Goal: Task Accomplishment & Management: Manage account settings

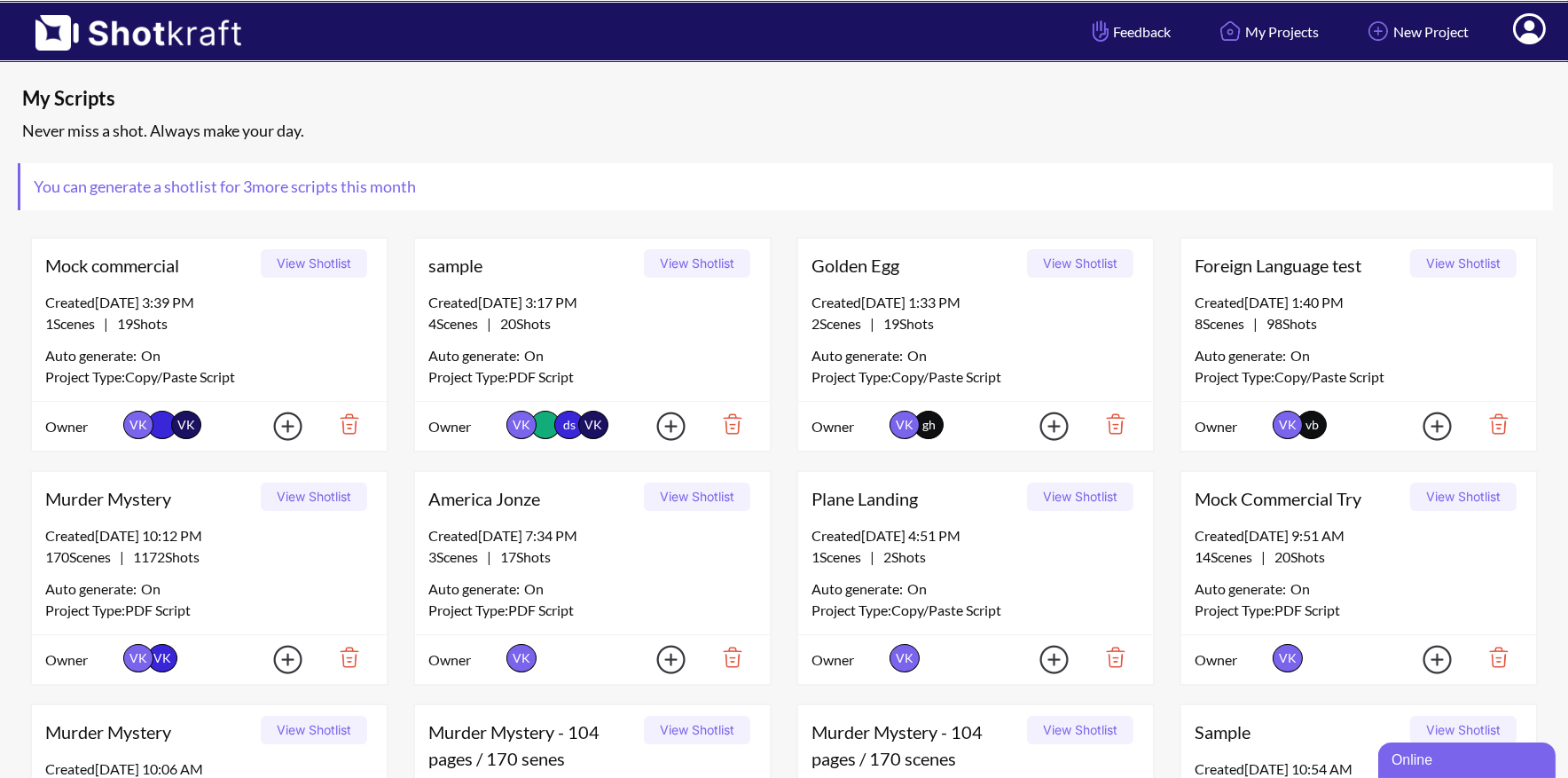
click at [1541, 36] on icon at bounding box center [1529, 28] width 33 height 31
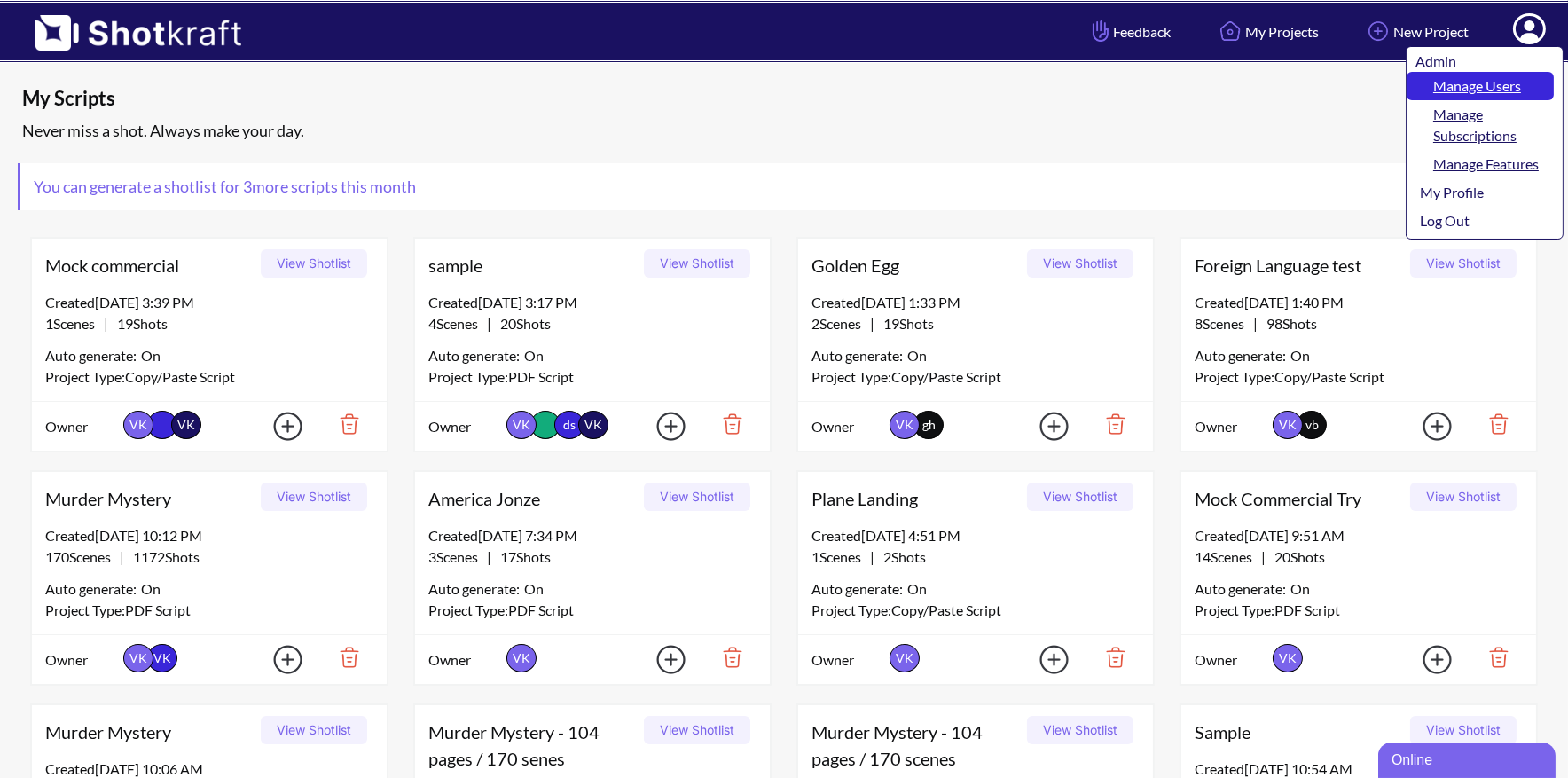
click at [1481, 81] on link "Manage Users" at bounding box center [1480, 86] width 147 height 28
